Goal: Obtain resource: Download file/media

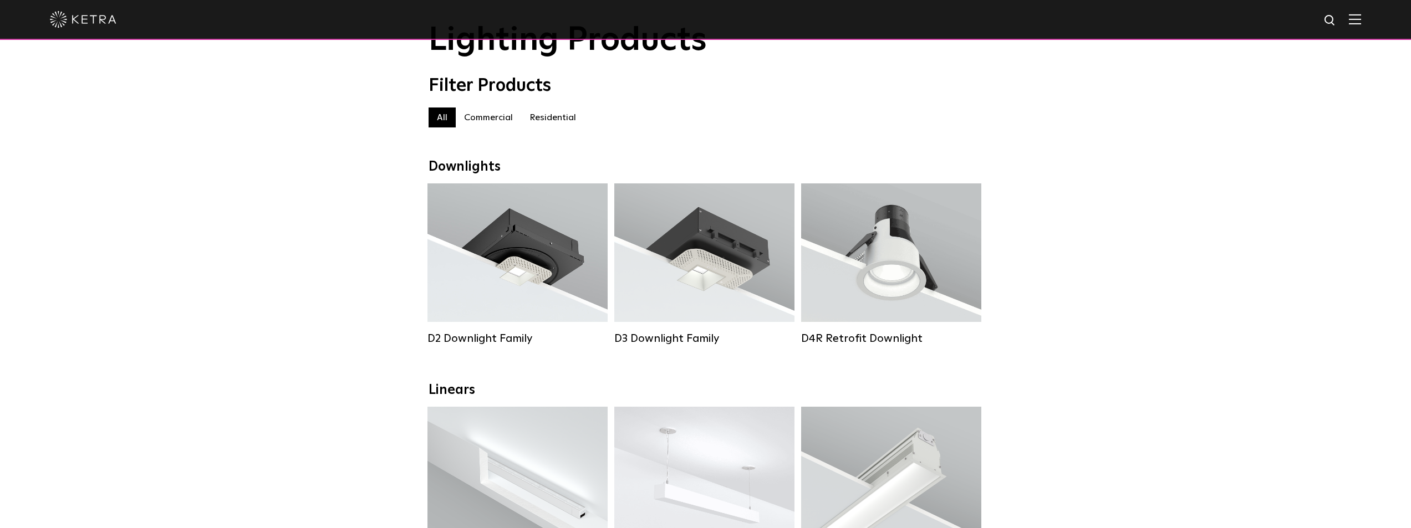
scroll to position [166, 0]
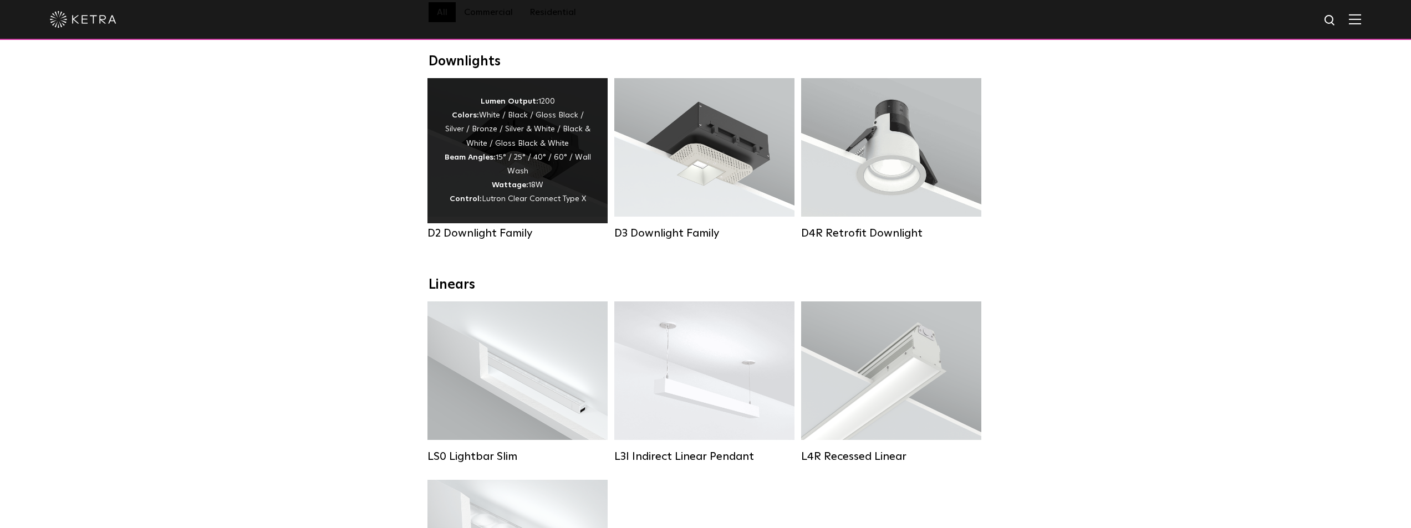
click at [533, 151] on div "Lumen Output: 1200 Colors: White / Black / Gloss Black / Silver / Bronze / Silv…" at bounding box center [517, 151] width 147 height 112
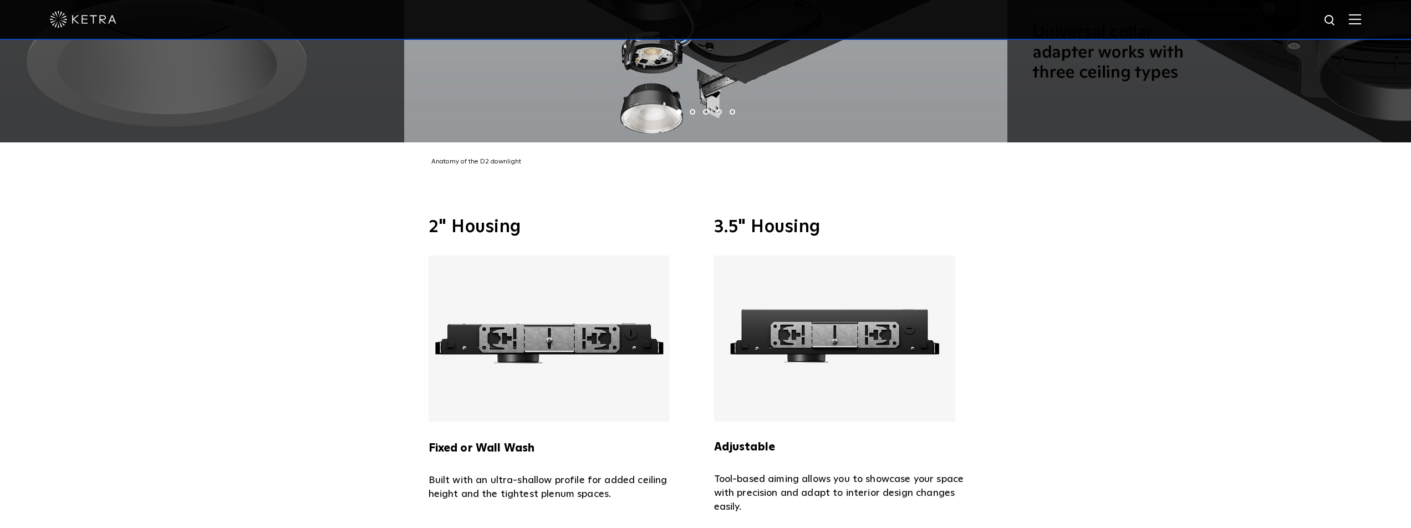
scroll to position [2717, 0]
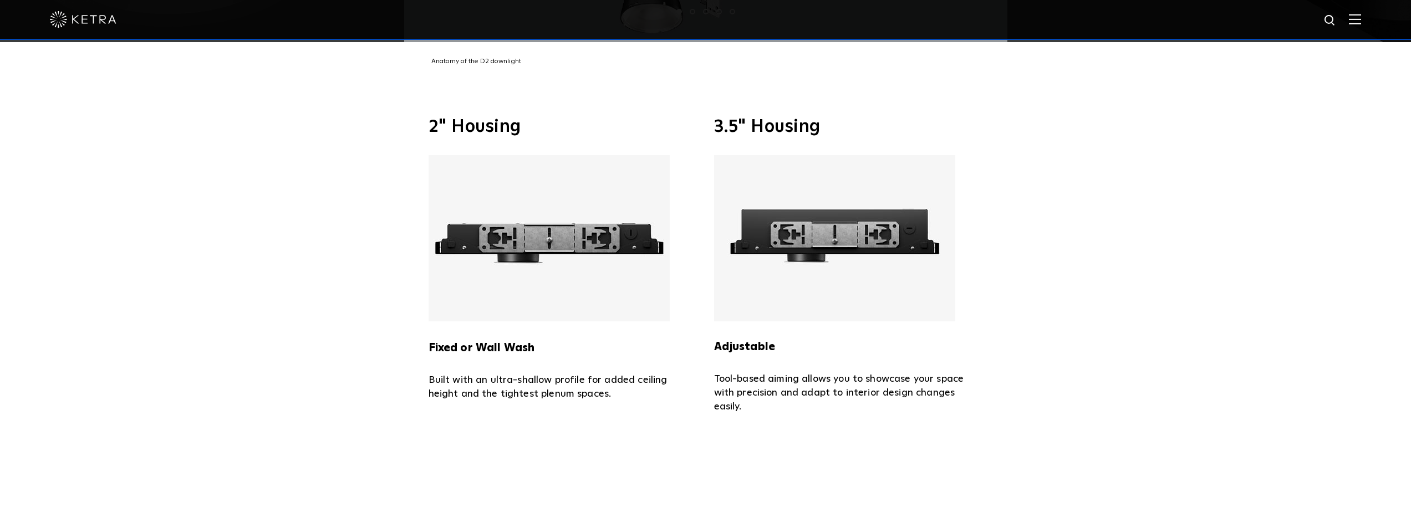
click at [531, 240] on img at bounding box center [549, 238] width 241 height 166
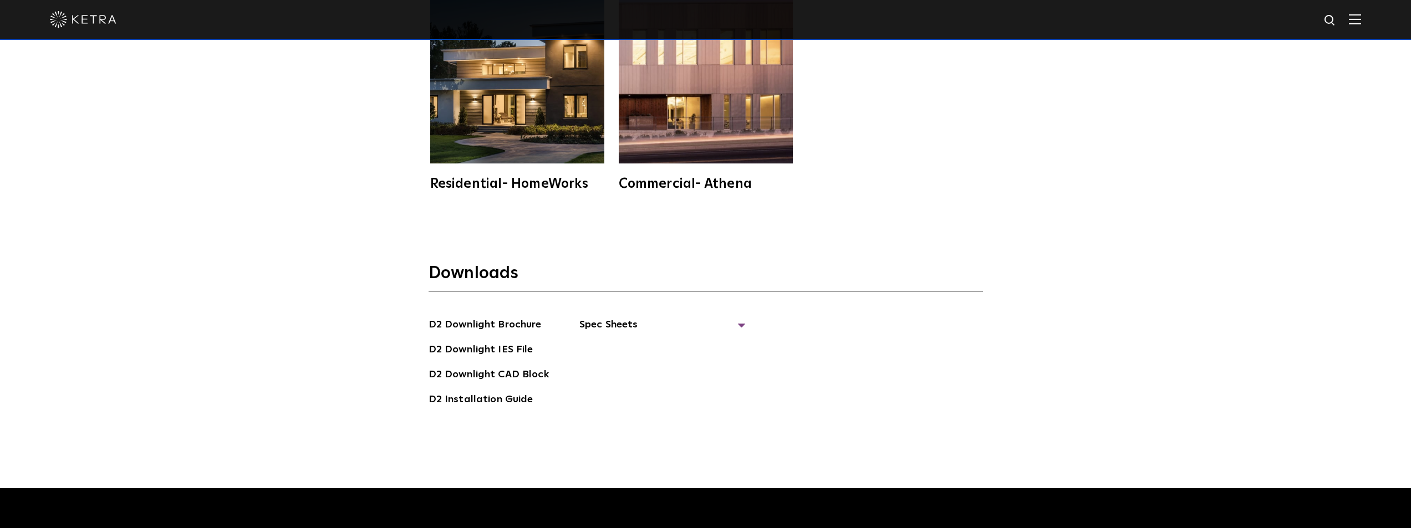
scroll to position [3327, 0]
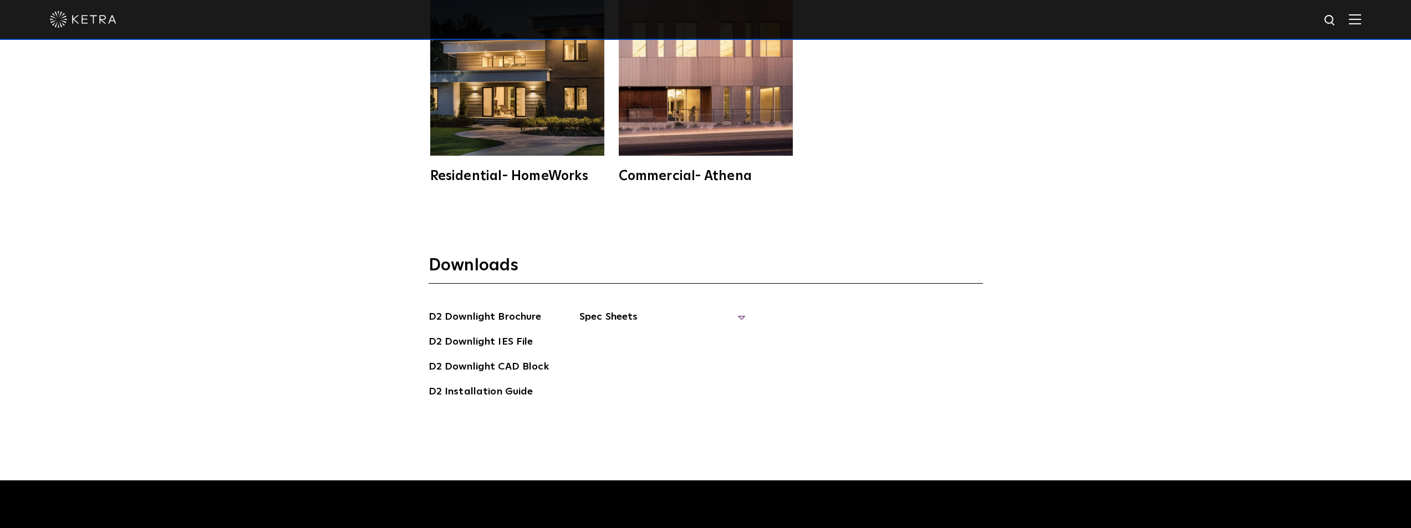
click at [603, 319] on span "Spec Sheets" at bounding box center [662, 321] width 166 height 24
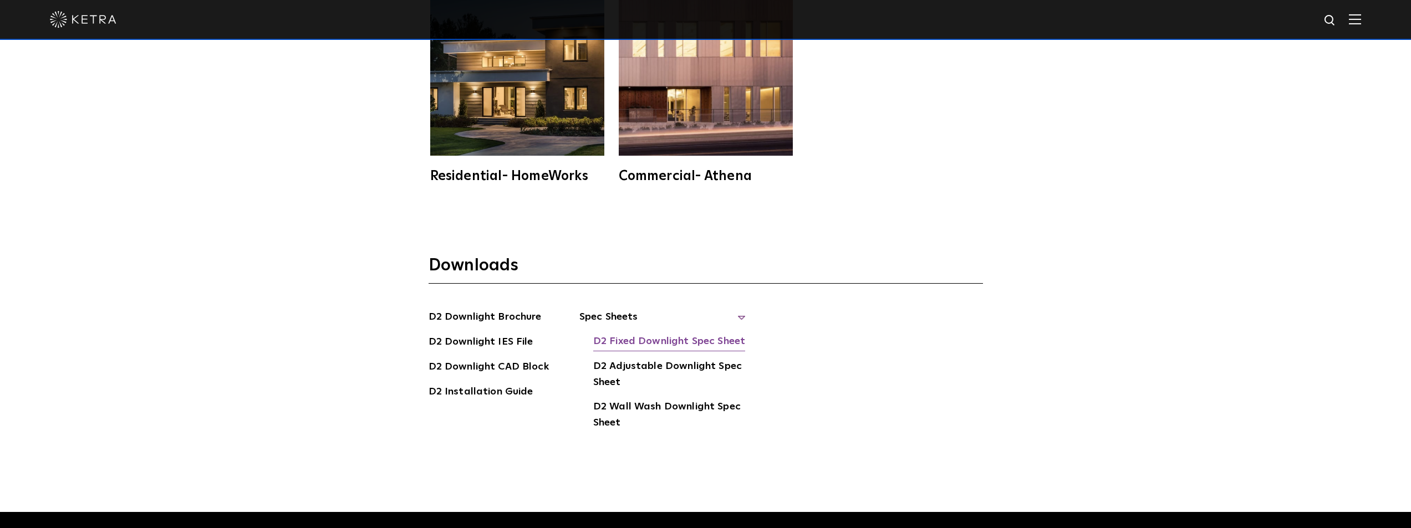
click at [623, 342] on link "D2 Fixed Downlight Spec Sheet" at bounding box center [669, 343] width 152 height 18
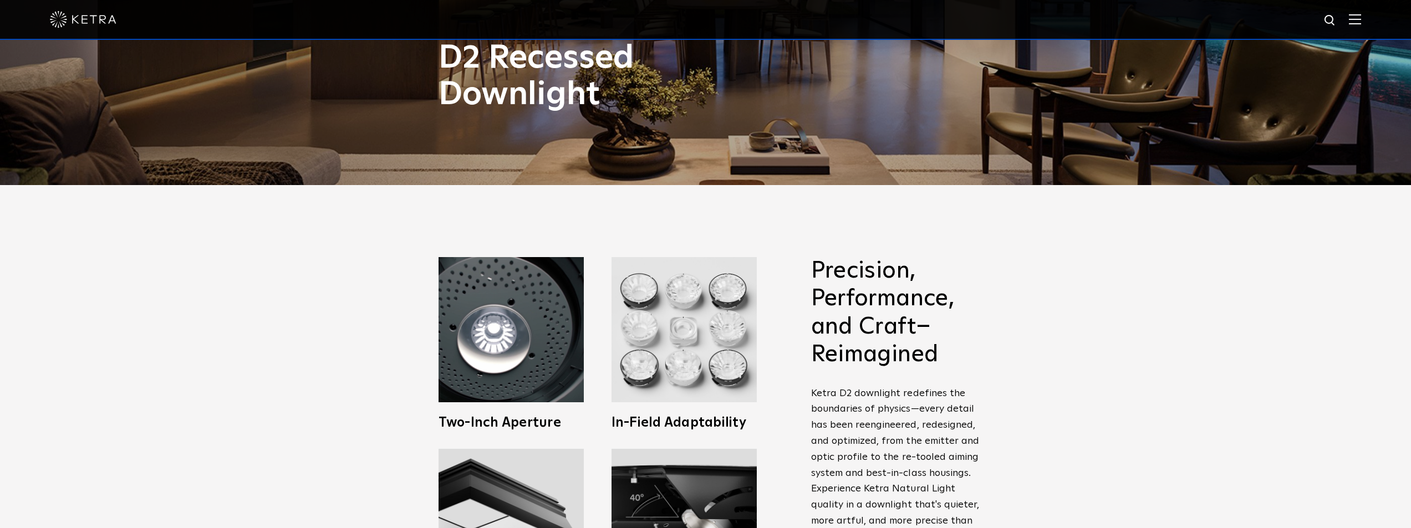
scroll to position [333, 0]
